Goal: Find specific page/section: Find specific page/section

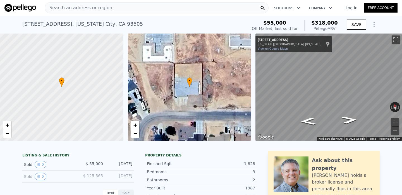
click at [139, 9] on div "Search an address or region" at bounding box center [157, 7] width 224 height 11
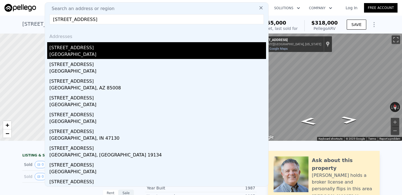
type input "[STREET_ADDRESS]"
click at [87, 46] on div "[STREET_ADDRESS]" at bounding box center [157, 46] width 217 height 9
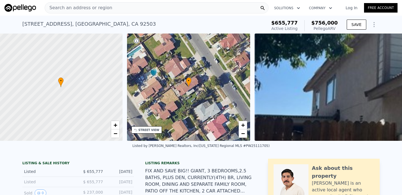
scroll to position [0, 2]
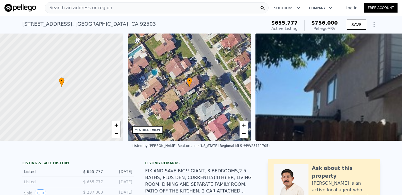
click at [242, 5] on div "Search an address or region" at bounding box center [157, 7] width 224 height 11
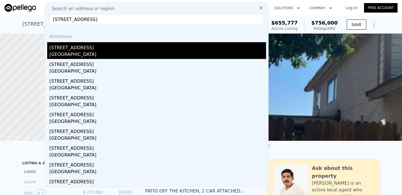
type input "[STREET_ADDRESS]"
click at [94, 47] on div "[STREET_ADDRESS]" at bounding box center [157, 46] width 217 height 9
